Goal: Task Accomplishment & Management: Manage account settings

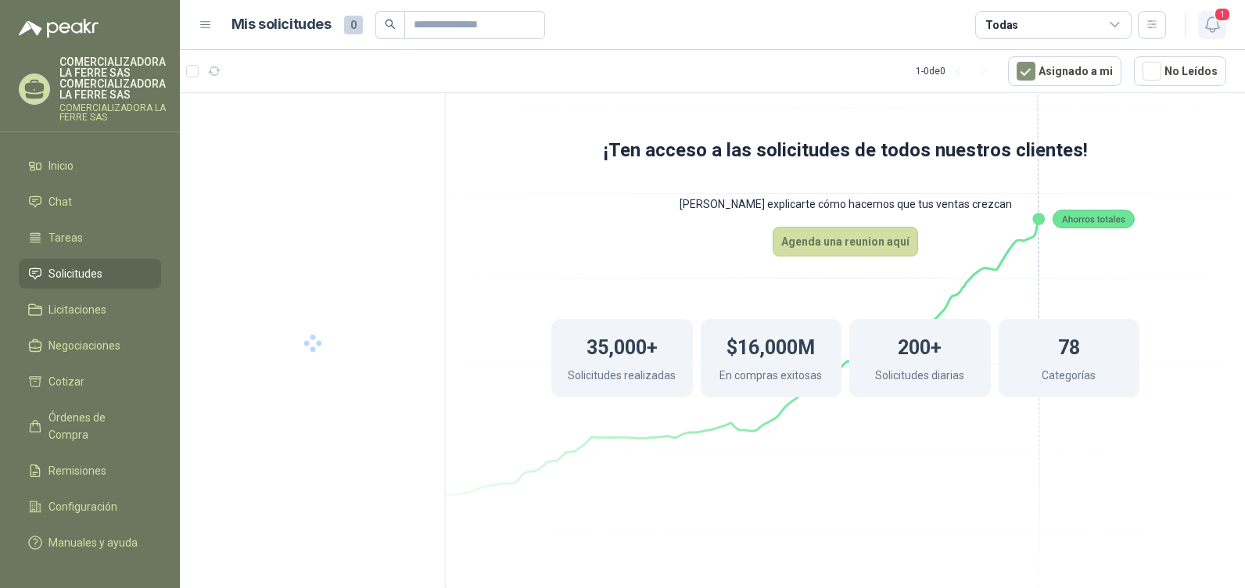
click at [1215, 15] on span "1" at bounding box center [1222, 14] width 17 height 15
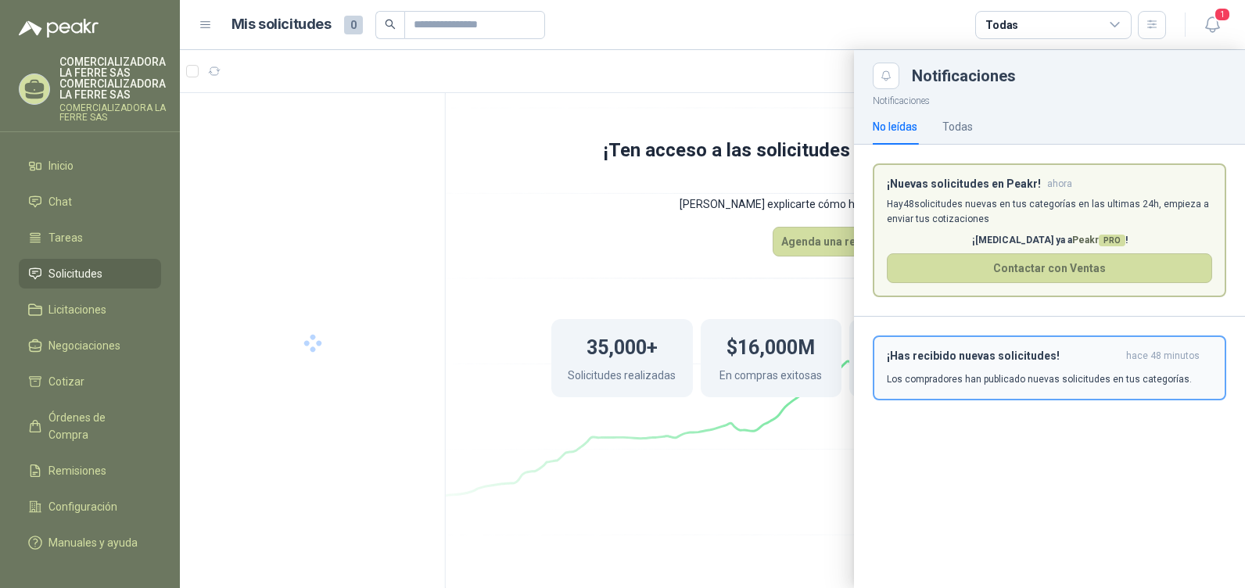
click at [989, 377] on p "Los compradores han publicado nuevas solicitudes en tus categorías." at bounding box center [1039, 379] width 305 height 14
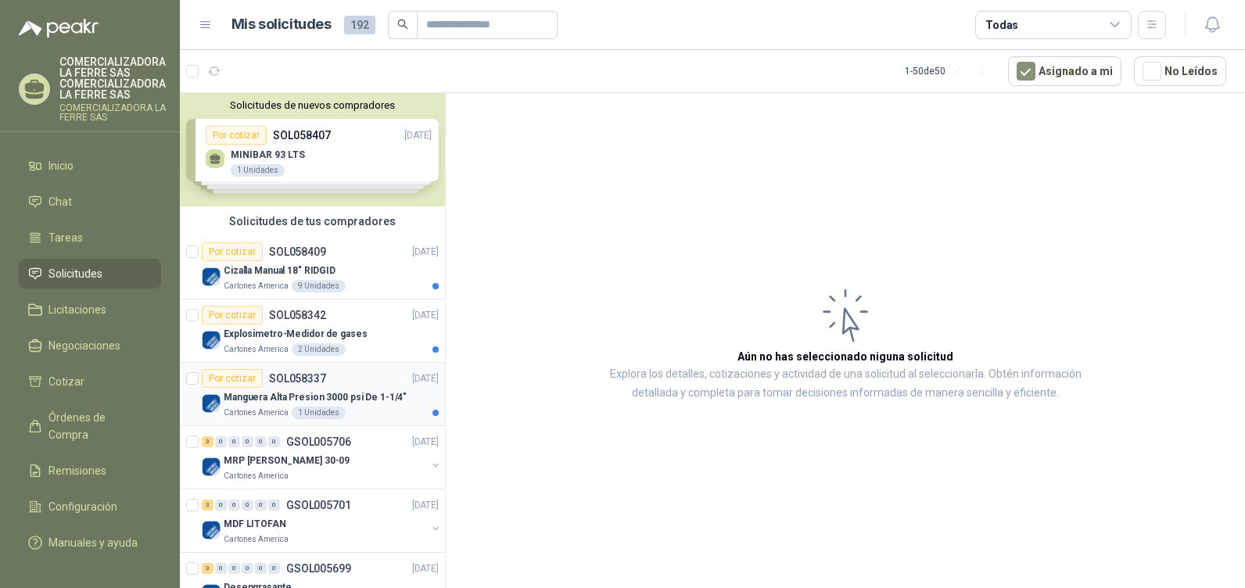
click at [282, 403] on p "Manguera Alta Presion 3000 psi De 1-1/4"" at bounding box center [315, 397] width 183 height 15
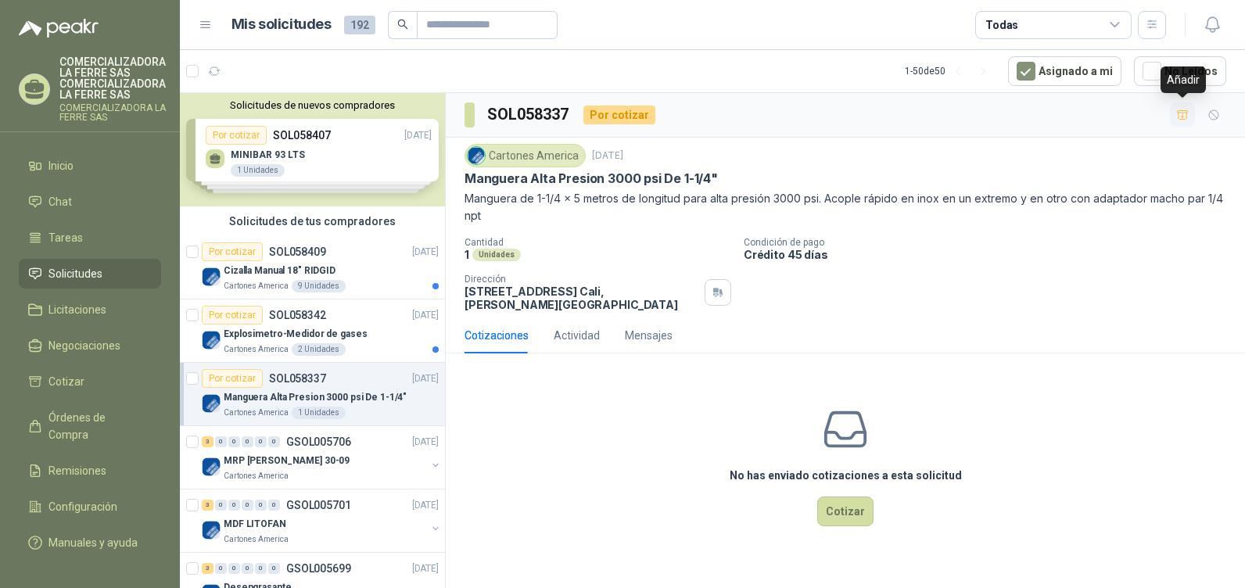
click at [1173, 117] on button "button" at bounding box center [1182, 114] width 25 height 25
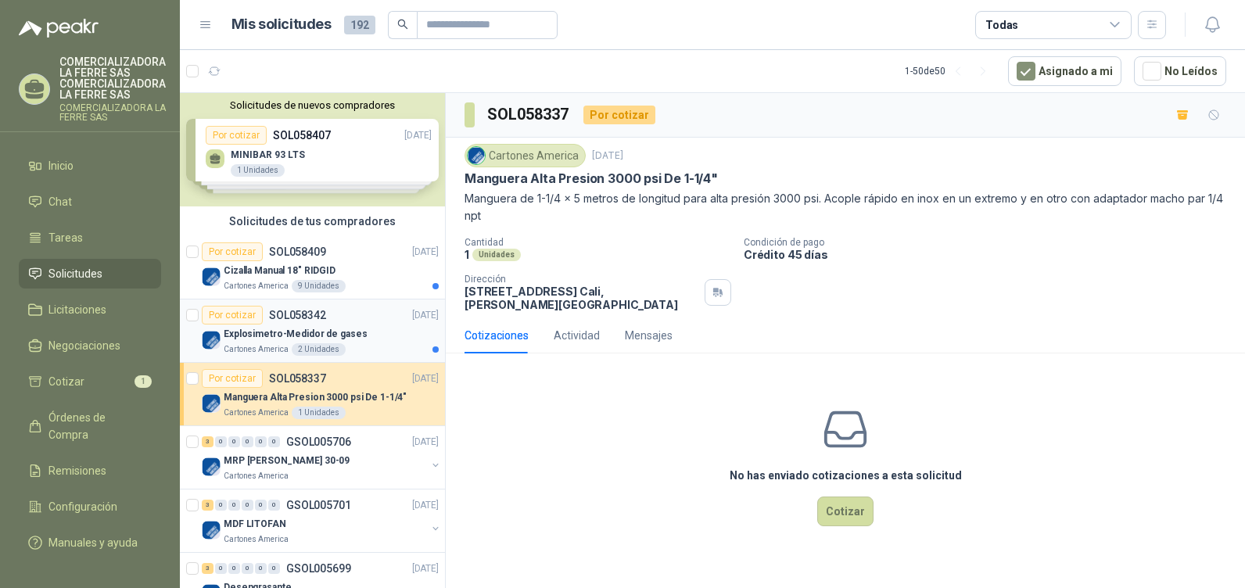
click at [371, 339] on div "Explosimetro-Medidor de gases" at bounding box center [331, 334] width 215 height 19
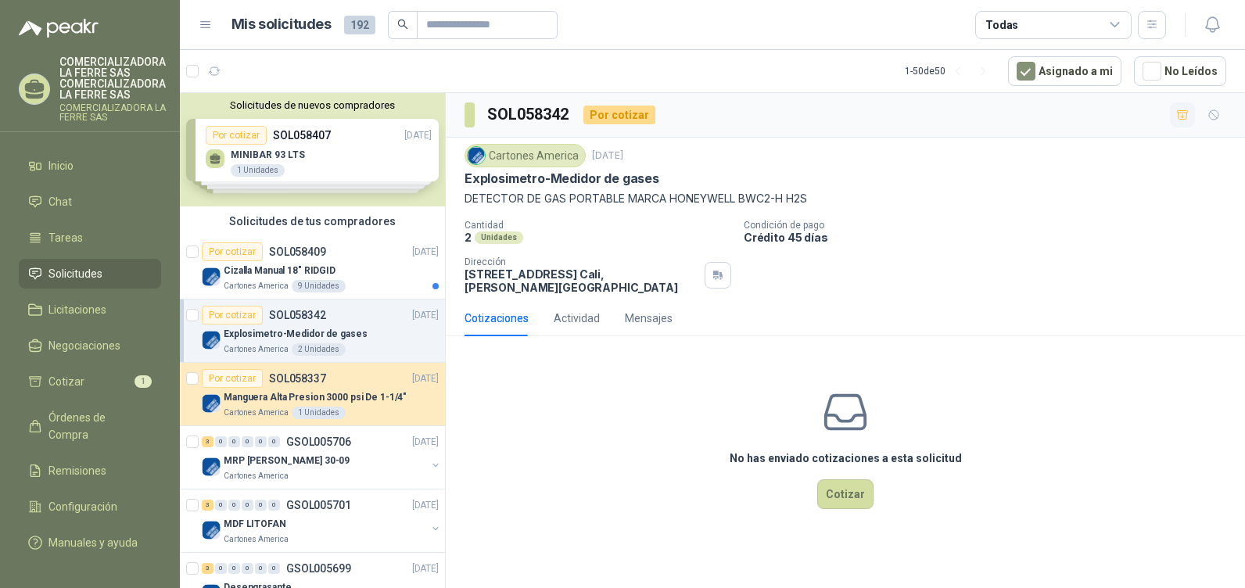
click at [1188, 126] on button "button" at bounding box center [1182, 114] width 25 height 25
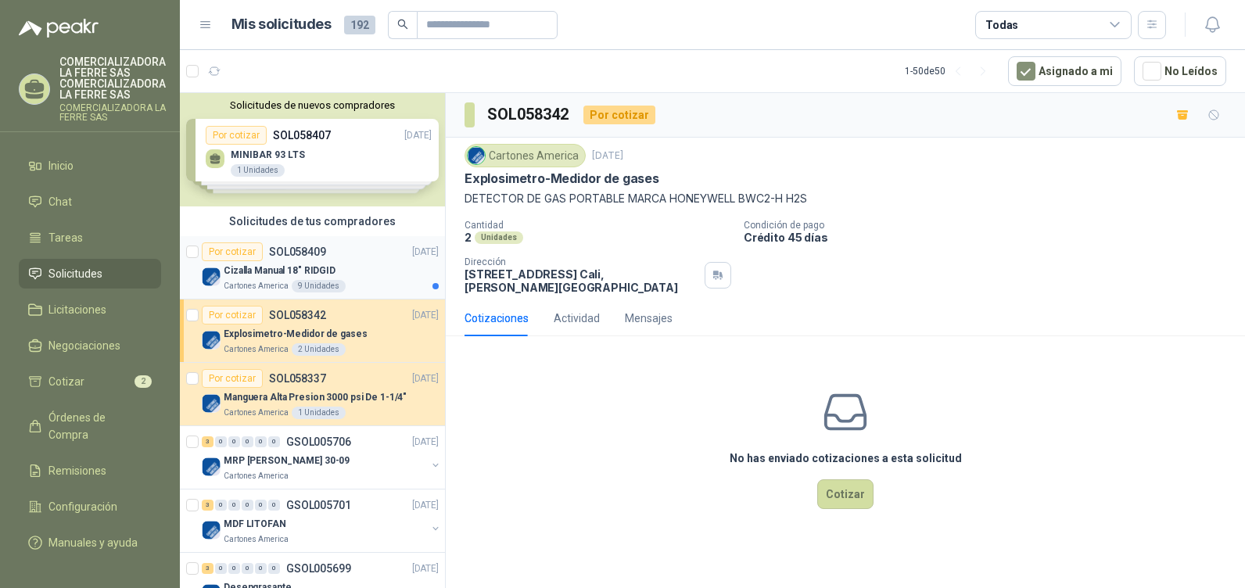
click at [347, 264] on div "Cizalla Manual 18" RIDGID" at bounding box center [331, 270] width 215 height 19
click at [1178, 112] on icon "button" at bounding box center [1182, 115] width 13 height 13
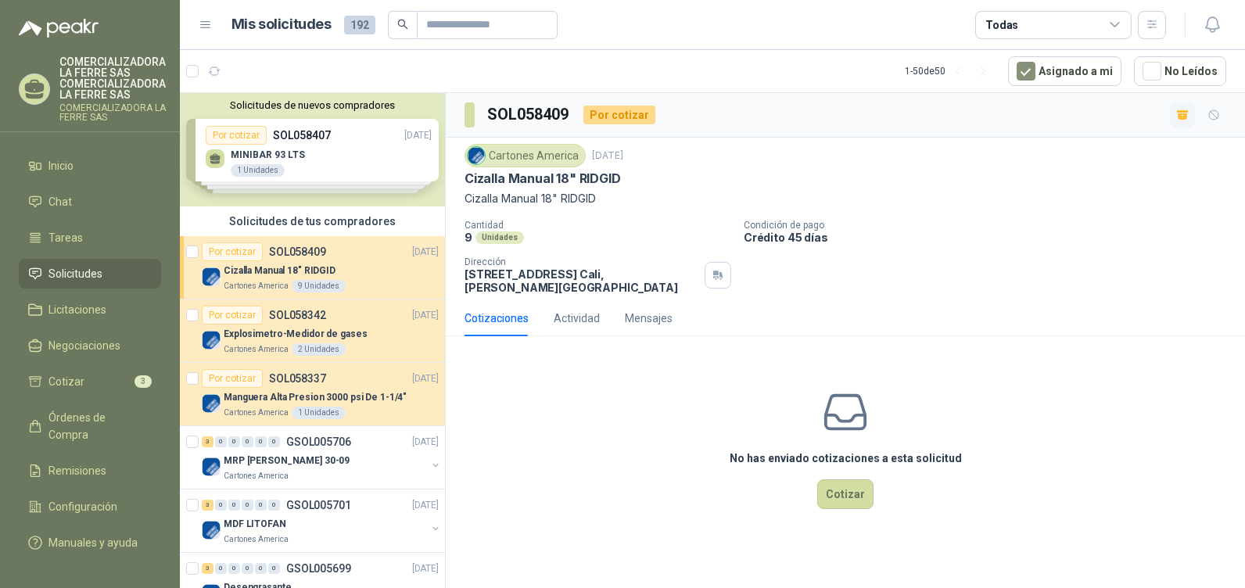
click at [148, 365] on ul "Inicio Chat Tareas Solicitudes Licitaciones Negociaciones Cotizar 3 Órdenes de …" at bounding box center [90, 351] width 180 height 400
click at [145, 374] on li "Cotizar 3" at bounding box center [90, 381] width 124 height 17
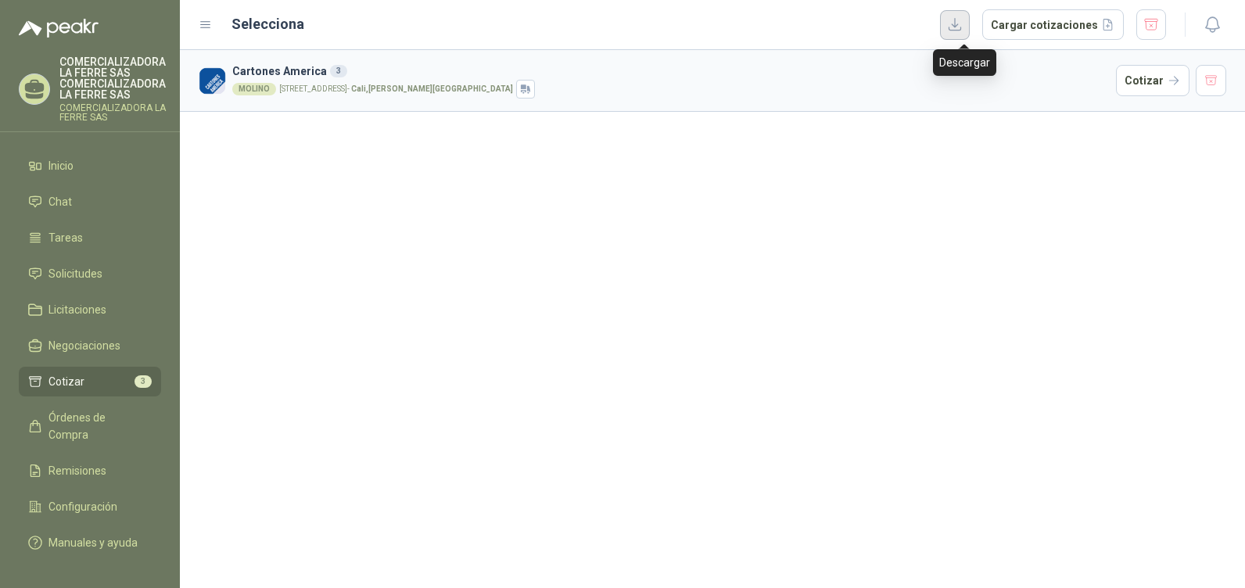
click at [960, 29] on button "button" at bounding box center [955, 25] width 30 height 30
drag, startPoint x: 656, startPoint y: 257, endPoint x: 836, endPoint y: 213, distance: 185.1
click at [687, 244] on div "Cartones America 3 MOLINO [STREET_ADDRESS][PERSON_NAME] Cotizar" at bounding box center [712, 319] width 1065 height 538
click at [1211, 84] on button "button" at bounding box center [1211, 80] width 31 height 31
